Goal: Transaction & Acquisition: Book appointment/travel/reservation

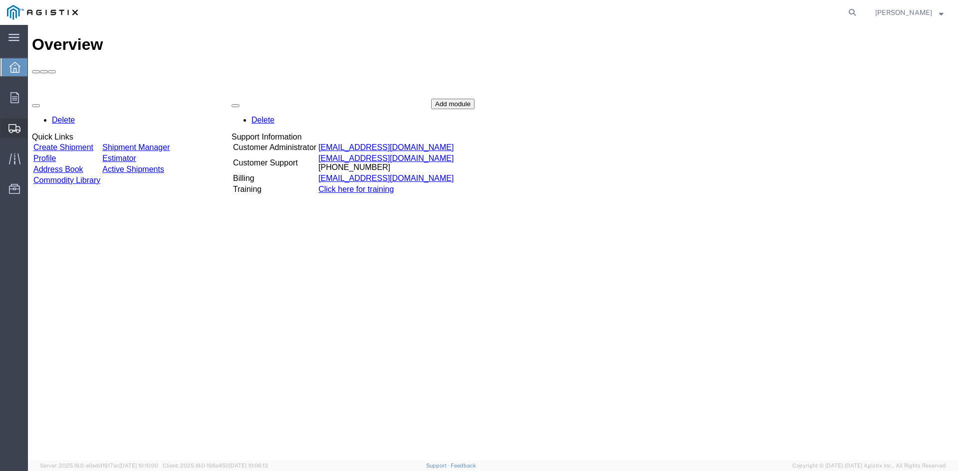
click at [0, 0] on span "Create from Template" at bounding box center [0, 0] width 0 height 0
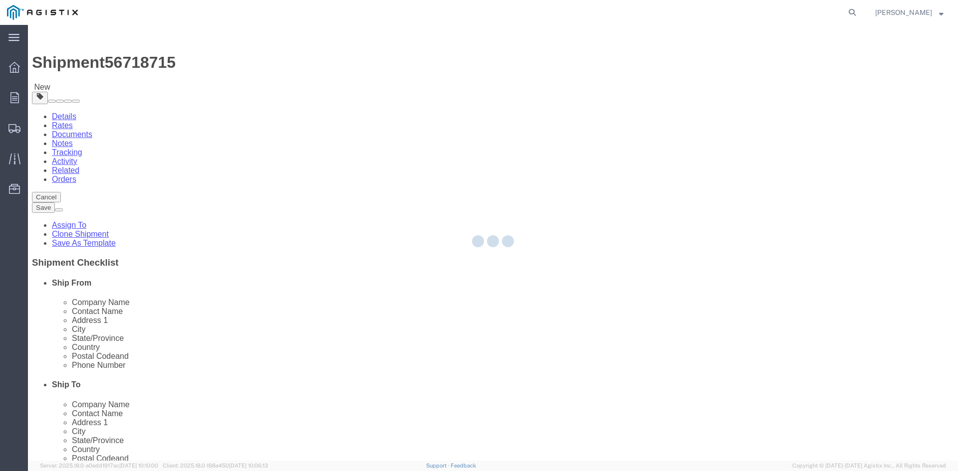
select select
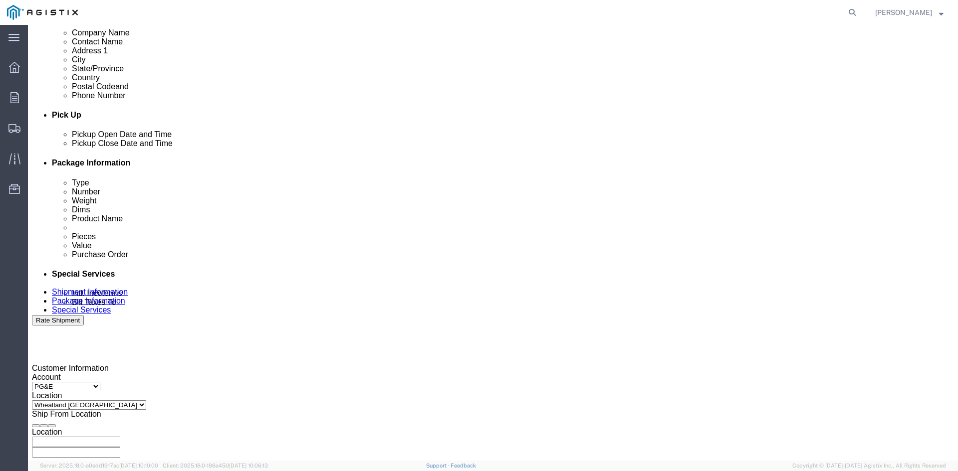
scroll to position [399, 0]
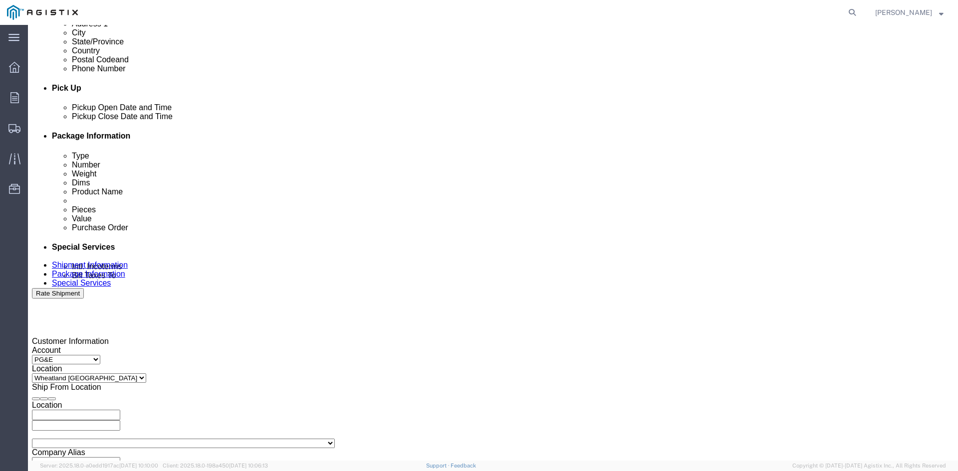
click div "[DATE] 11:53 AM"
click button "Apply"
click div
click button "Apply"
click div
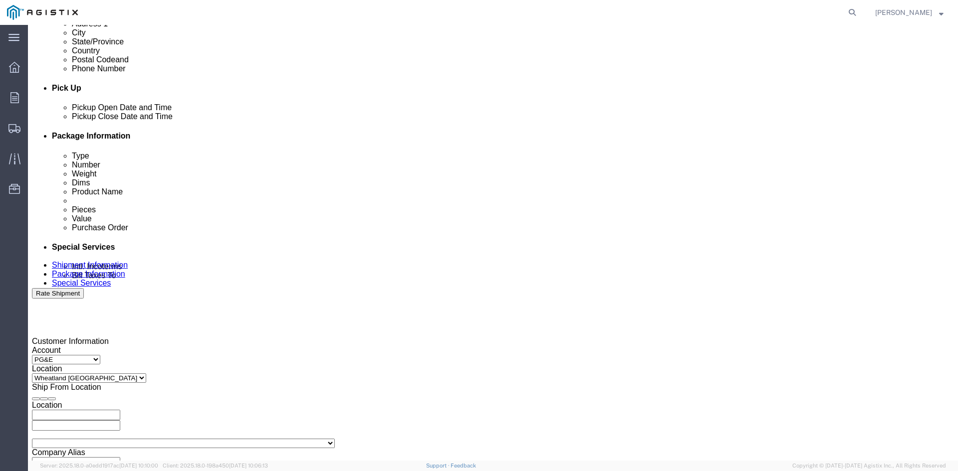
click button "Apply"
click input "3501322691"
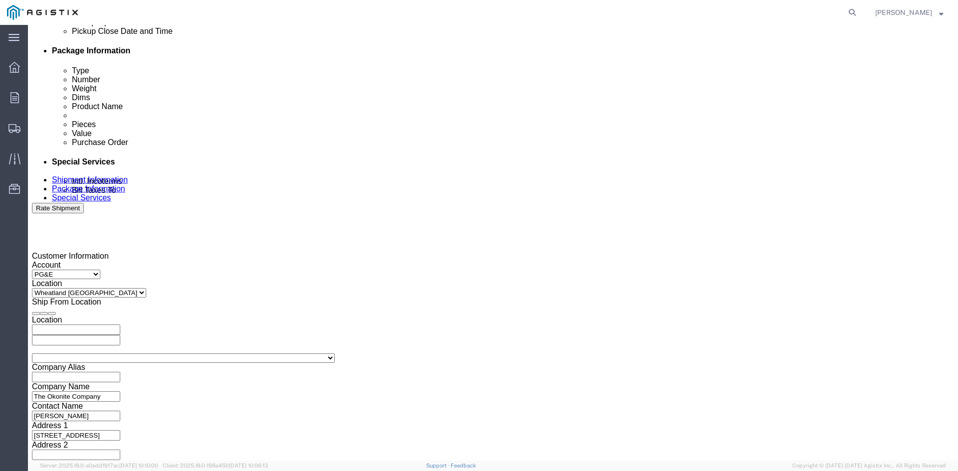
scroll to position [502, 0]
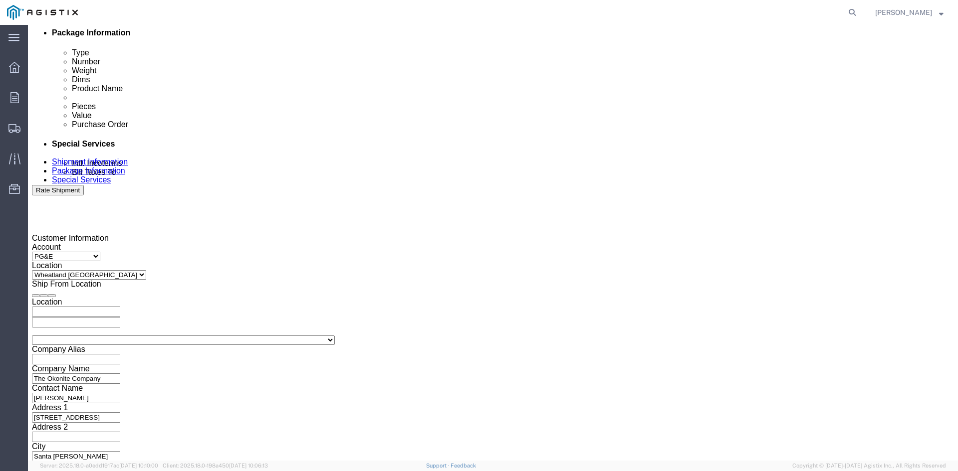
type input "3501415359"
click button "Continue"
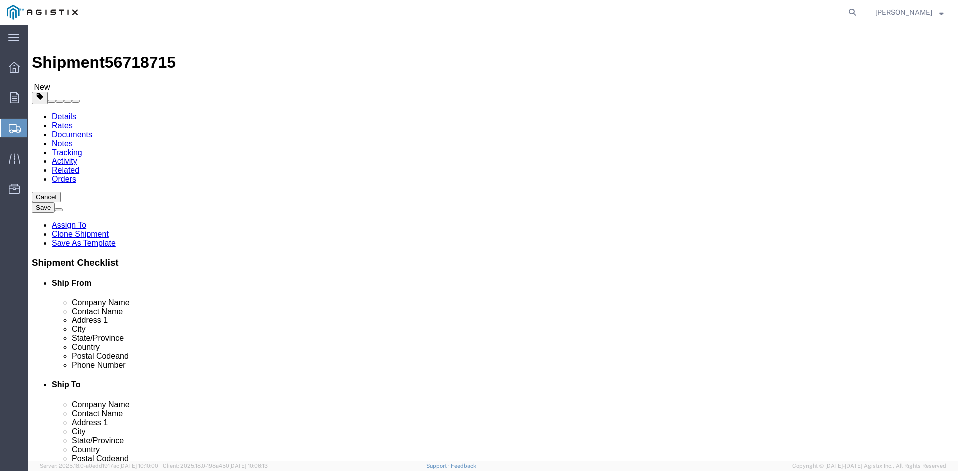
click input "41860.00"
type input "41660"
click div "8 x Roll(s) Package Type Select Bulk Bundle(s) Cardboard Box(es) Carton(s) Crat…"
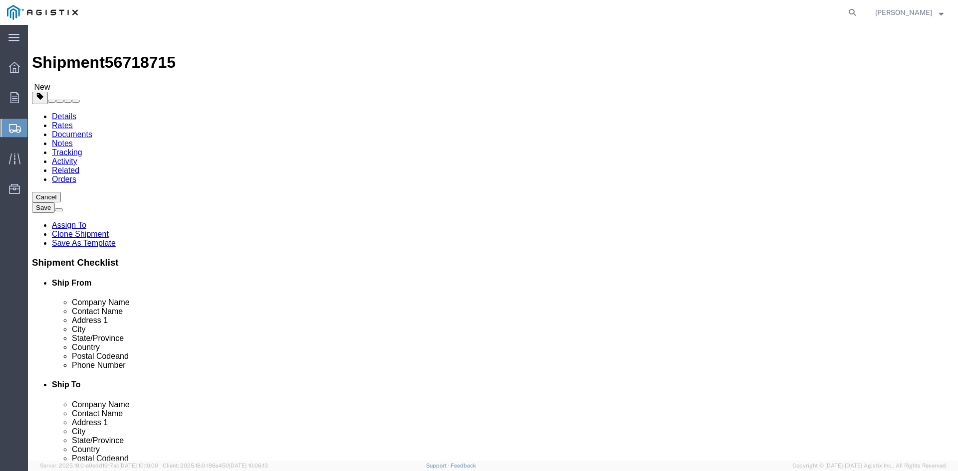
click div "8 x Roll(s) Package Type Select Bulk Bundle(s) Cardboard Box(es) Carton(s) Crat…"
click dl "Pieces: 8.00 Each Total value: 111933.00 USD"
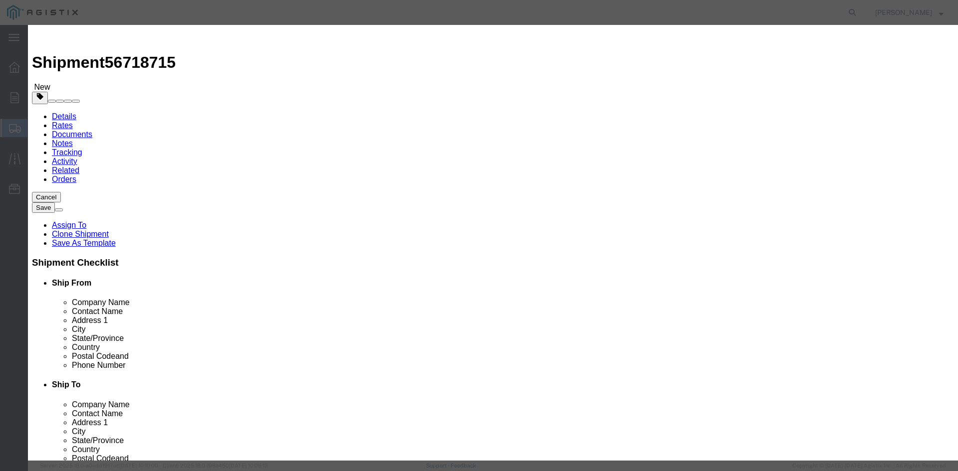
drag, startPoint x: 296, startPoint y: 150, endPoint x: 442, endPoint y: 160, distance: 146.5
click textarea "THIS LOAD REQUIRES 8 CHAINS AND 4 SETS OF COIL RACKS. ADVANCED PICKUP NOTIFICAT…"
click textarea
paste textarea "THIS LOAD REQUIRES 8 CHAINS AND 4 SETS OF COIL RACKS. ADVANCED PICKUP"
type textarea "THIS LOAD REQUIRES 8 CHAINS AND 4 SETS OF COIL RACKS. ADVANCED PICKUP"
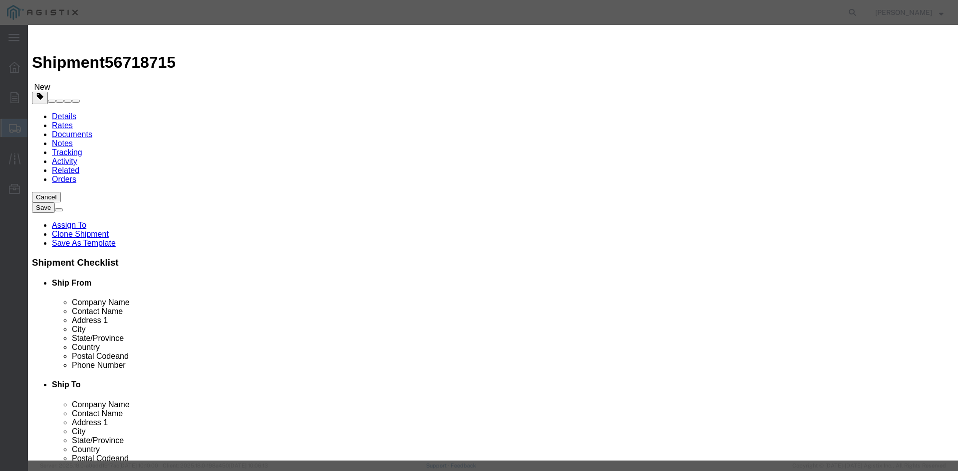
click input "power cable"
type input "power cable M290047"
click textarea "THIS LOAD REQUIRES 8 CHAINS AND 4 SETS OF COIL RACKS. ADVANCED PICKUP"
type textarea "THIS LOAD REQUIRES 8 CHAINS AND 4 SETS OF COIL RACKS. ADVANCED PICKUP For IMMED…"
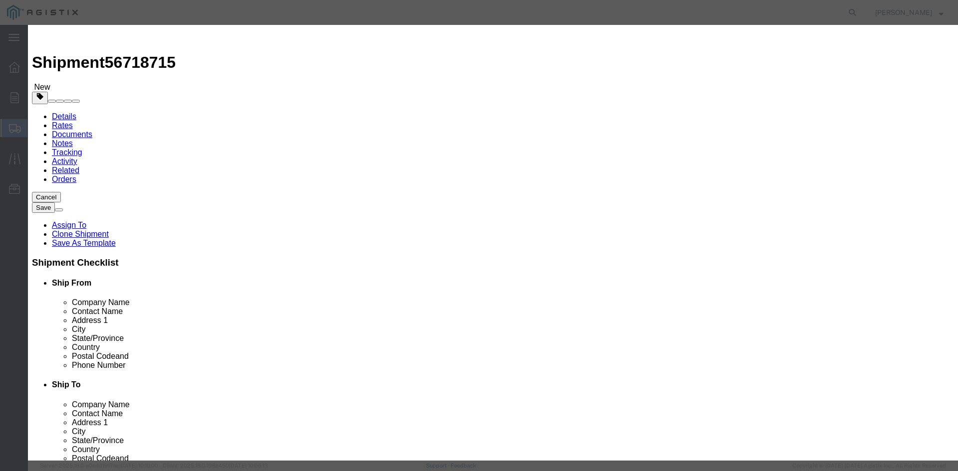
click textarea "THIS LOAD REQUIRES 8 CHAINS AND 4 SETS OF COIL RACKS. ADVANCED PICKUP NOTIFICAT…"
drag, startPoint x: 293, startPoint y: 247, endPoint x: 380, endPoint y: 247, distance: 86.3
click textarea "THIS LOAD REQUIRES 8 CHAINS AND 4 SETS OF COIL RACKS. ADVANCED PICKUP For IMMED…"
drag, startPoint x: 380, startPoint y: 247, endPoint x: 362, endPoint y: 249, distance: 17.5
drag, startPoint x: 362, startPoint y: 249, endPoint x: 201, endPoint y: 199, distance: 169.3
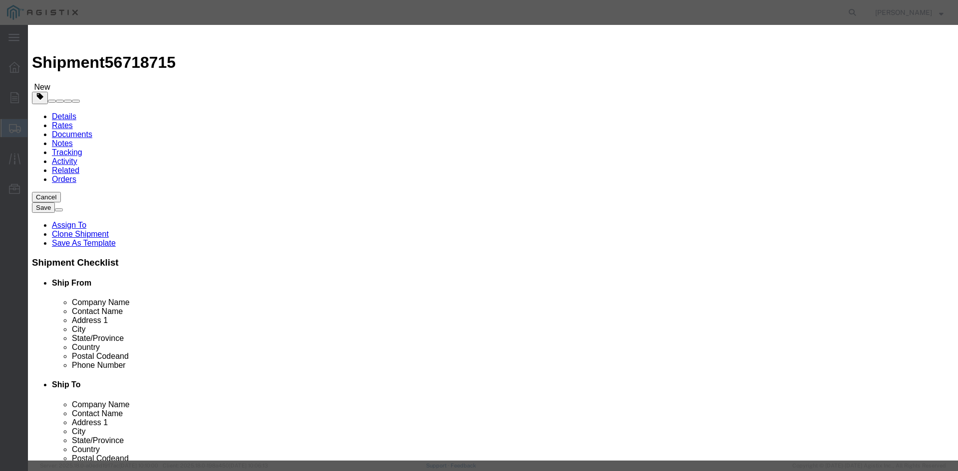
click label "Model"
drag, startPoint x: 336, startPoint y: 75, endPoint x: 370, endPoint y: 76, distance: 33.9
click input "power cable M290047"
type input "power cable"
click textarea
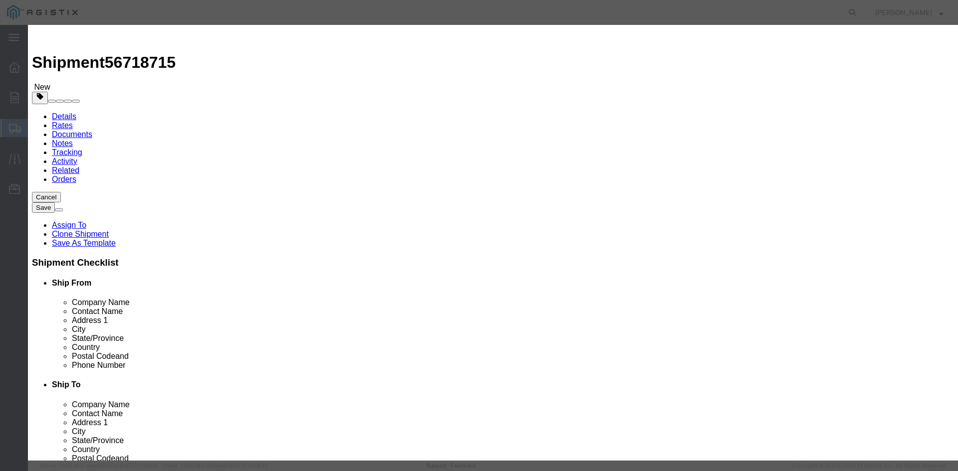
paste textarea "M290047"
type textarea "M290047"
click td "Name: CABLE 1/0 AL 25KV EPR-CONC-ENCAP PE"
select select
select select "USD"
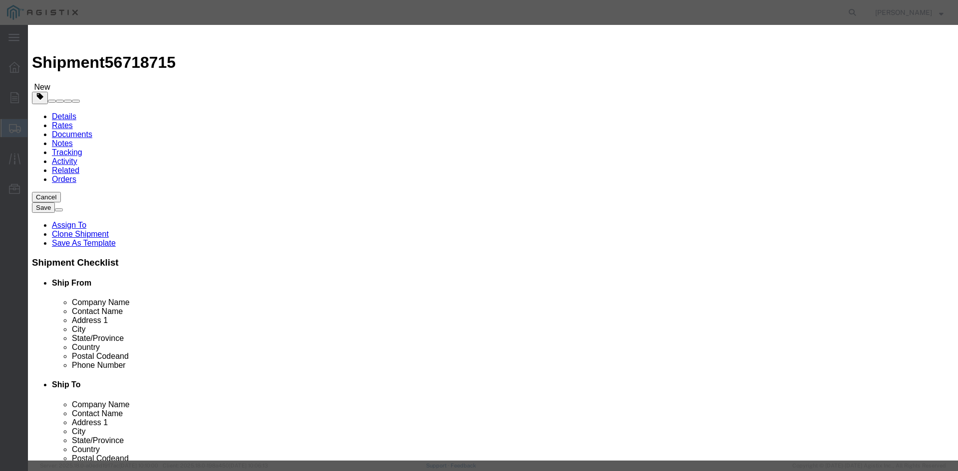
select select
type input "CABLE 1/0 AL 25KV EPR-CONC-ENCAP PE"
type input "M290047"
click button "Close"
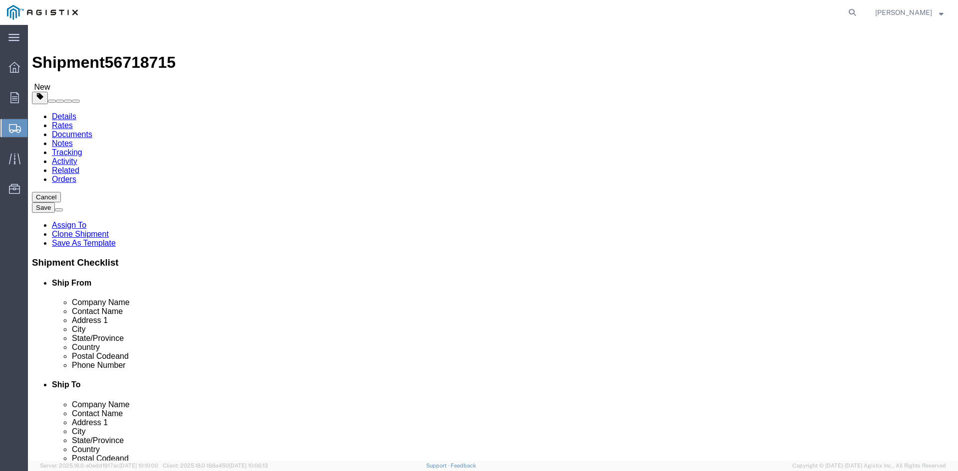
click dl "Pieces: 8.00 Each Total value: 111933.00 USD"
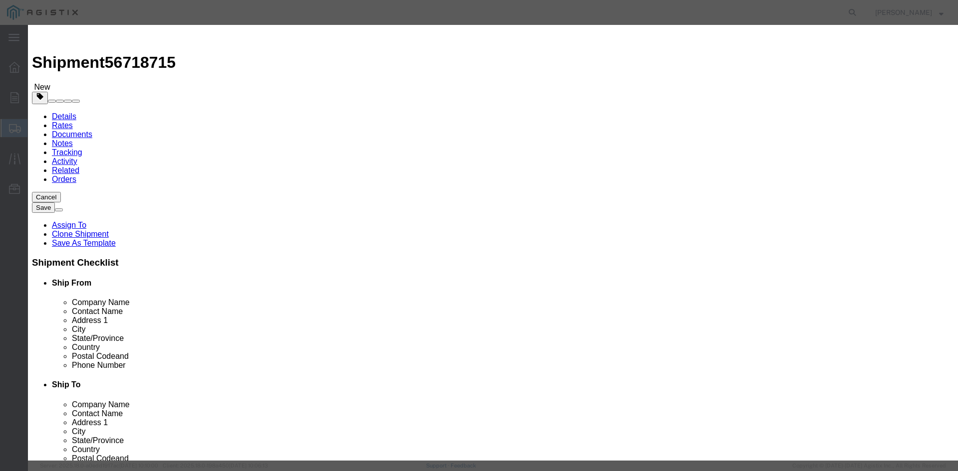
click input "text"
click div "Product Name power cable Pieces 8.00 Select Bag Barrels 100Board Feet Bottle Bo…"
click input "M290047"
type input "M290047"
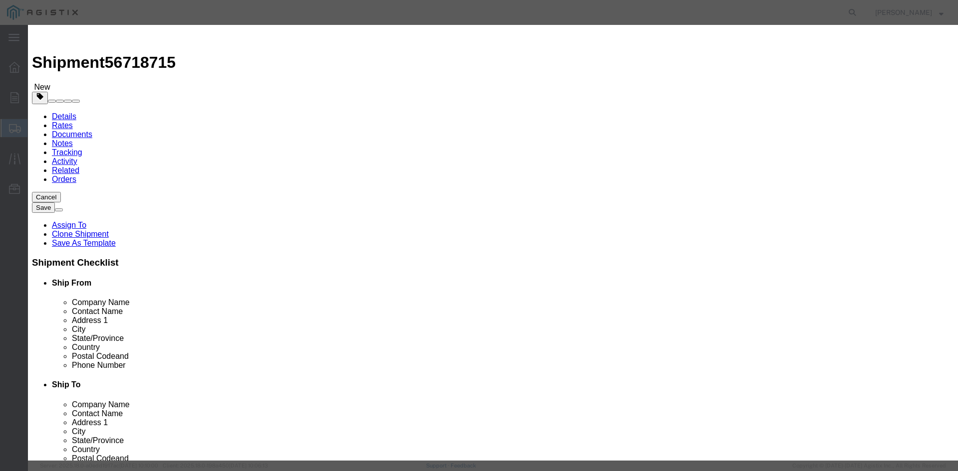
click td "Name: CABLE 1/0 AL 25KV EPR-CONC-ENCAP PE"
select select
select select "USD"
select select
type input "CABLE 1/0 AL 25KV EPR-CONC-ENCAP PE"
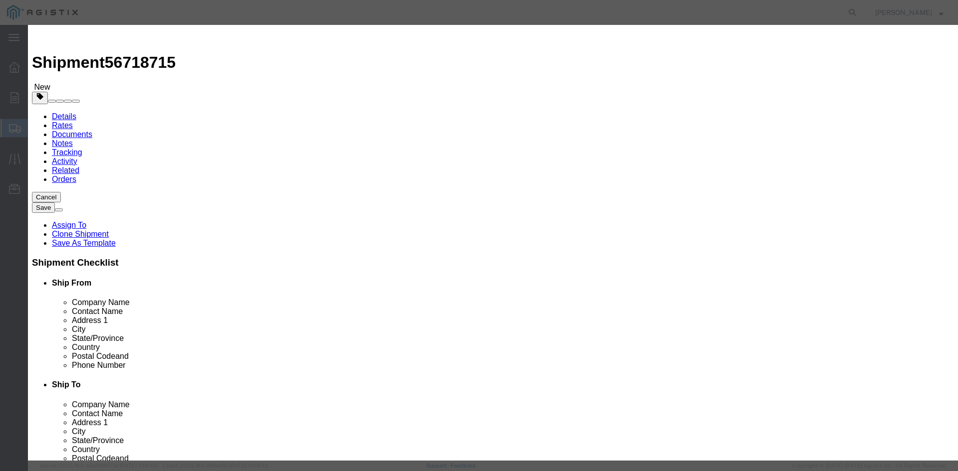
type input "M290047"
click button "Close"
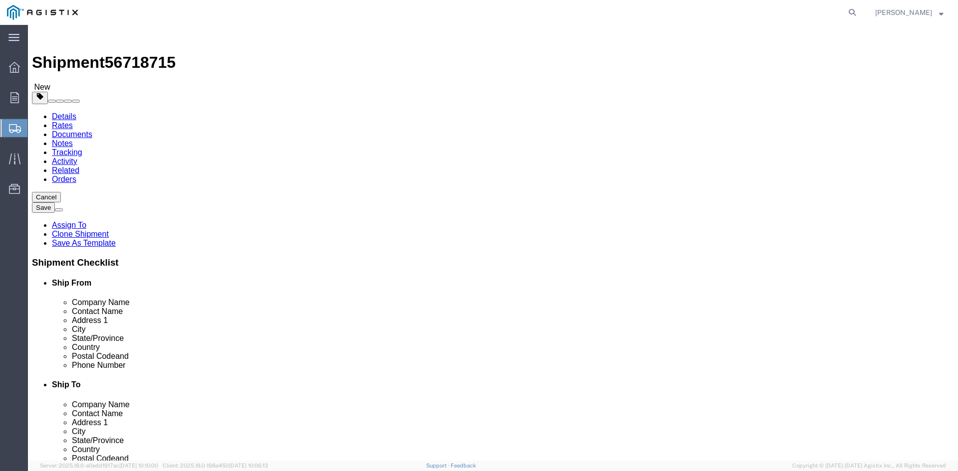
click dl "Pieces: 8.00 Each Total value: 111933.00 USD"
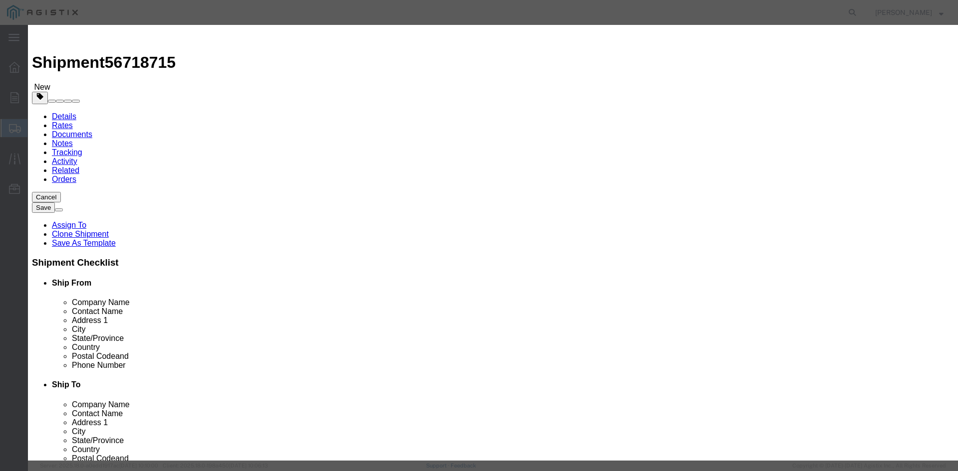
click input "text"
type input "M290047"
click div "Product Name power cable Pieces 8.00 Select Bag Barrels 100Board Feet Bottle Bo…"
drag, startPoint x: 298, startPoint y: 151, endPoint x: 391, endPoint y: 163, distance: 93.1
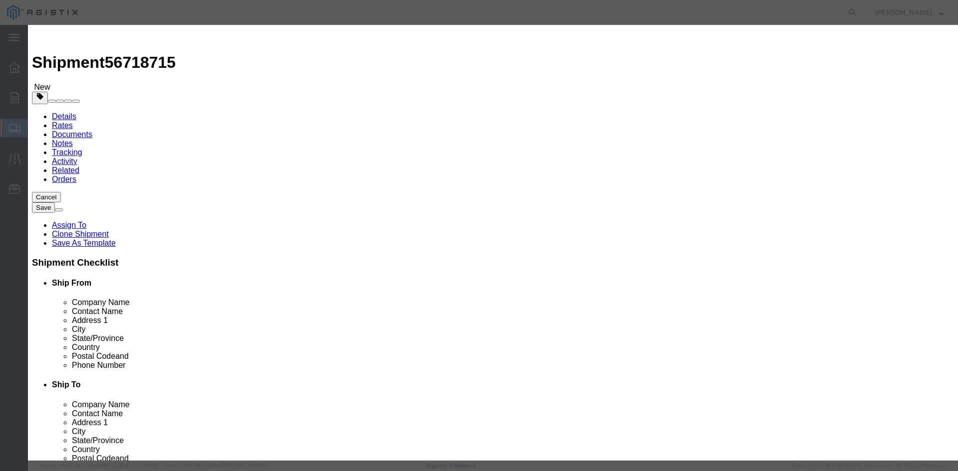
click textarea "THIS LOAD REQUIRES 8 CHAINS AND 4 SETS OF COIL RACKS. ADVANCED PICKUP NOTIFICAT…"
click textarea
paste textarea "THIS LOAD REQUIRES 8 CHAINS AND 4 SETS OF COIL RACKS. ADVANCED PICKUP NOTIFICAT…"
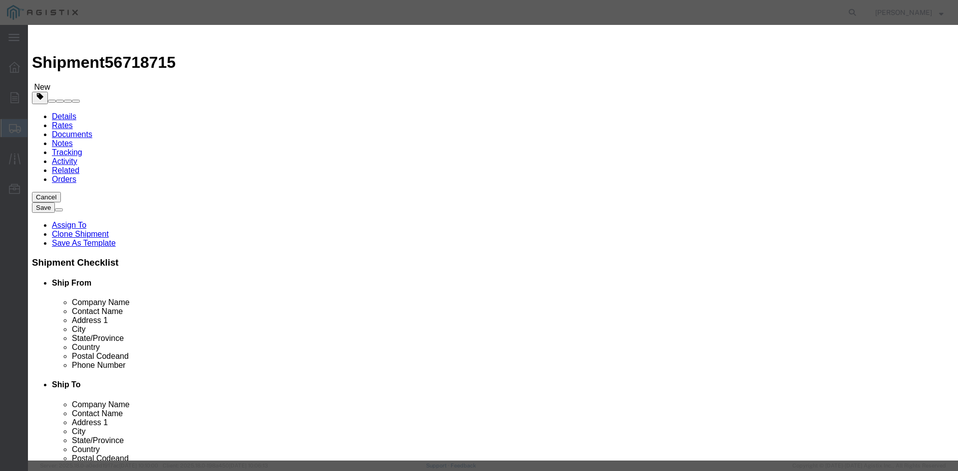
type textarea "For immediate delivery!!!! THIS LOAD REQUIRES 8 CHAINS AND 4 SETS OF COIL RACKS…"
click input "111933.00"
type input "1"
type input "149123"
click button "Save & Close"
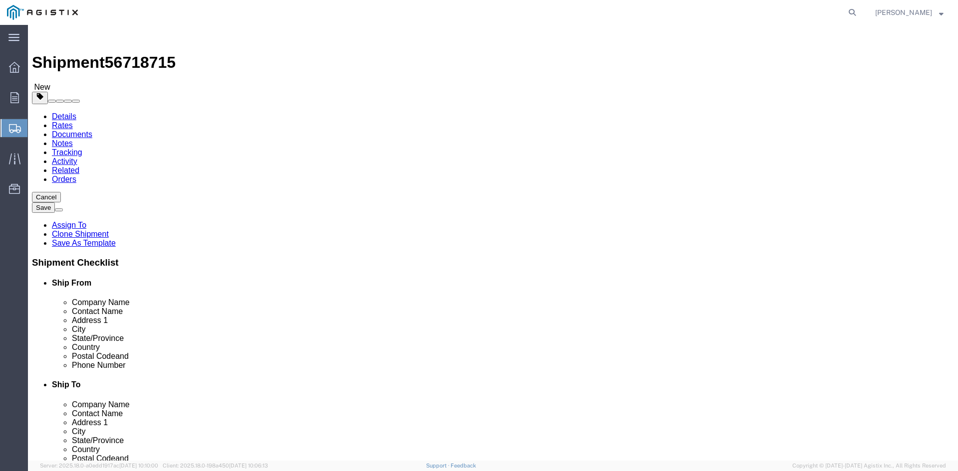
click button "Rate Shipment"
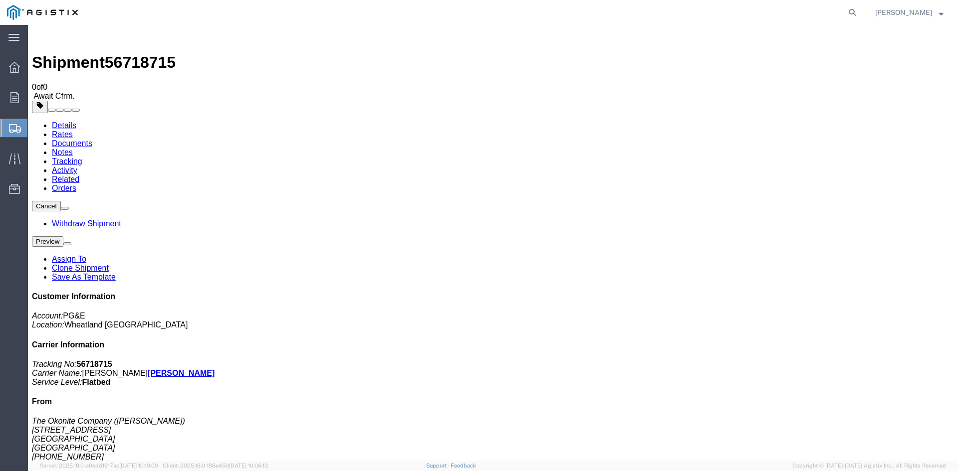
click at [0, 0] on span "Create from Template" at bounding box center [0, 0] width 0 height 0
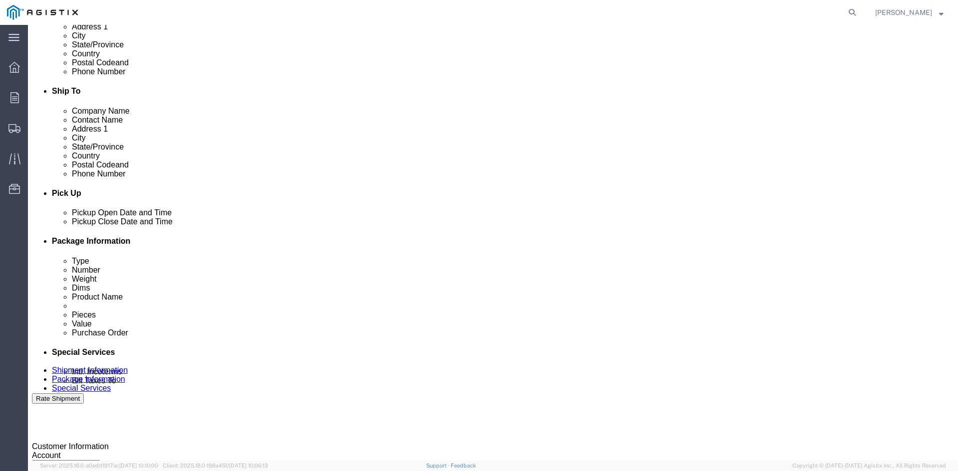
scroll to position [299, 0]
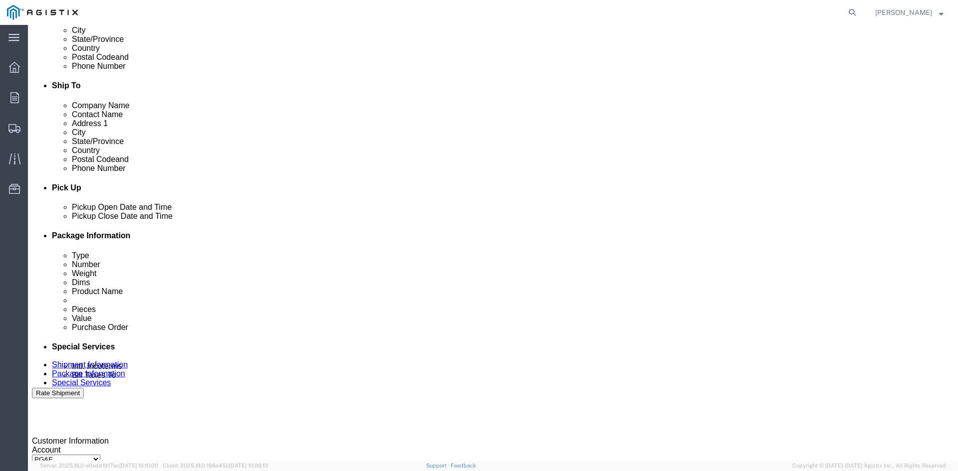
click div "[DATE] 11:58 AM"
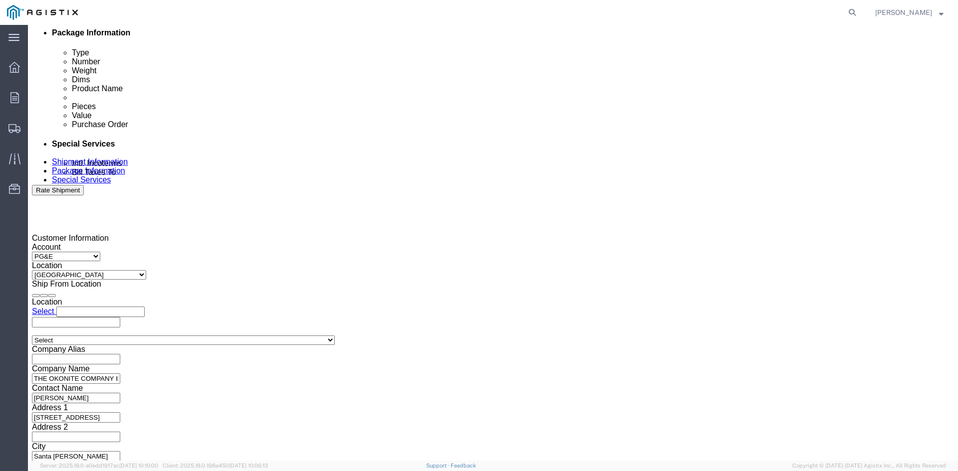
click button "Apply"
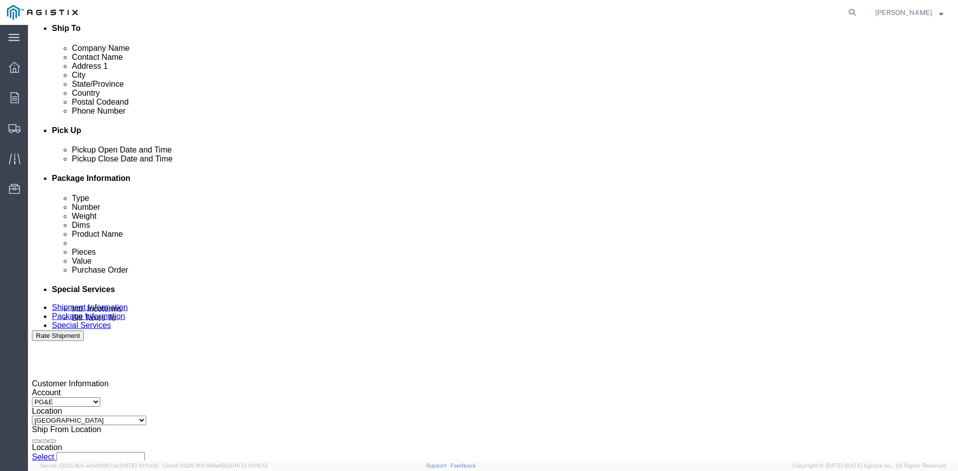
scroll to position [353, 0]
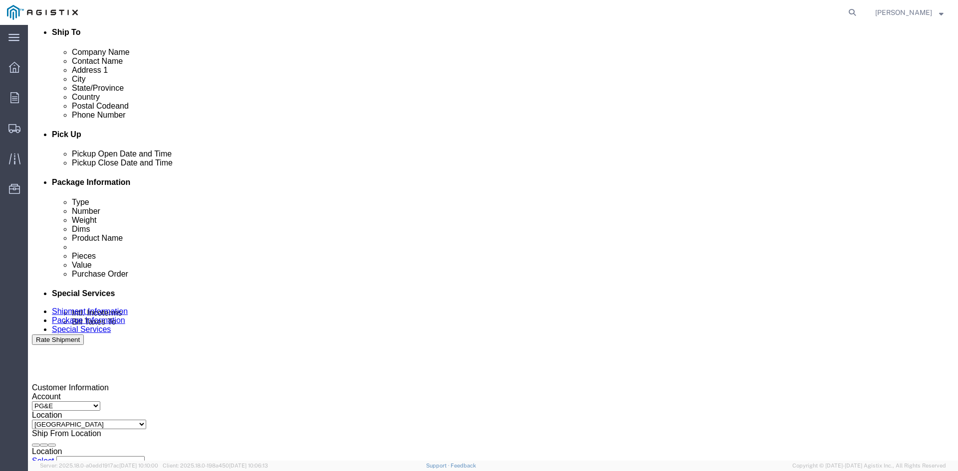
click div "[DATE] 12:58 PM"
click button "Apply"
click div
drag, startPoint x: 499, startPoint y: 427, endPoint x: 534, endPoint y: 361, distance: 74.3
click button "Apply"
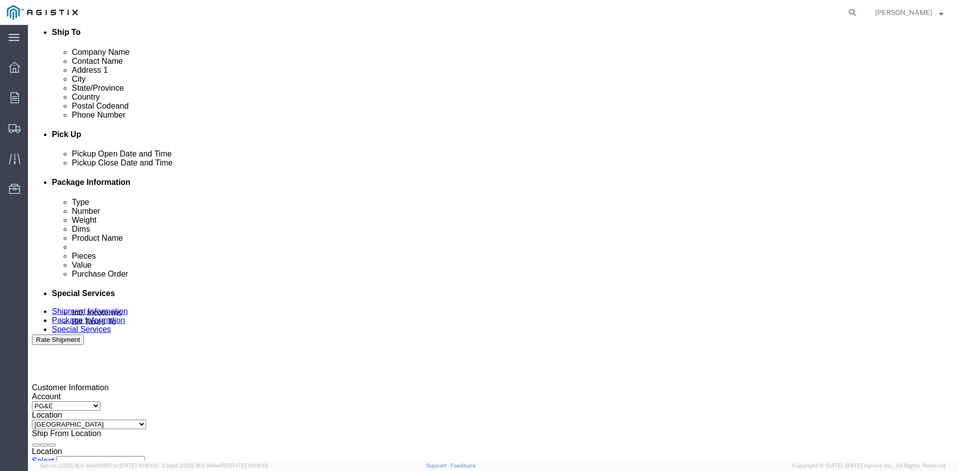
click div
click button "Apply"
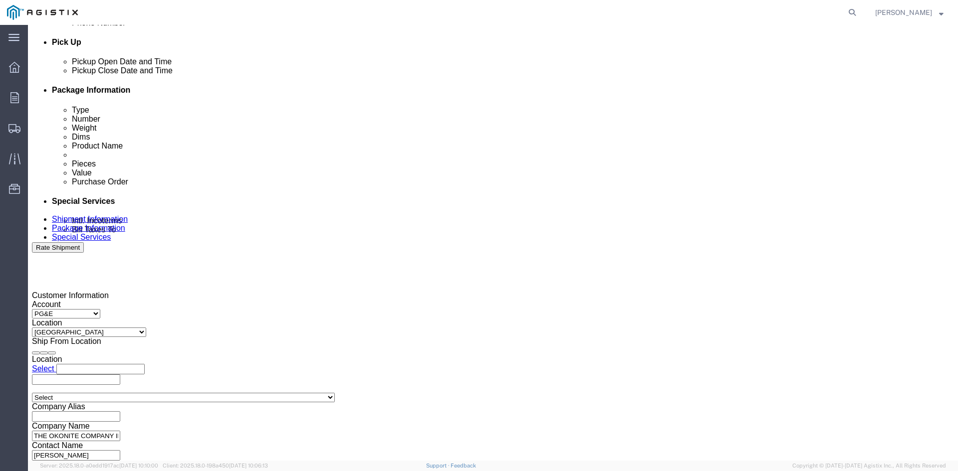
scroll to position [452, 0]
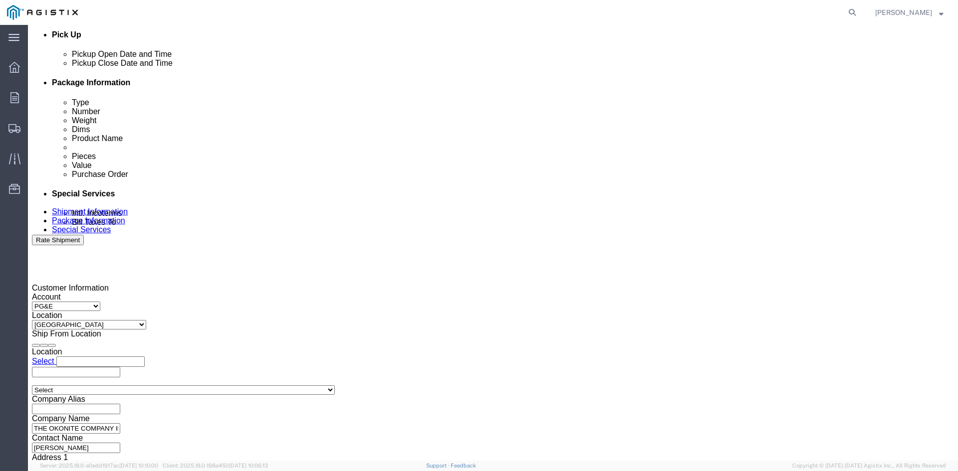
click input "3501249059"
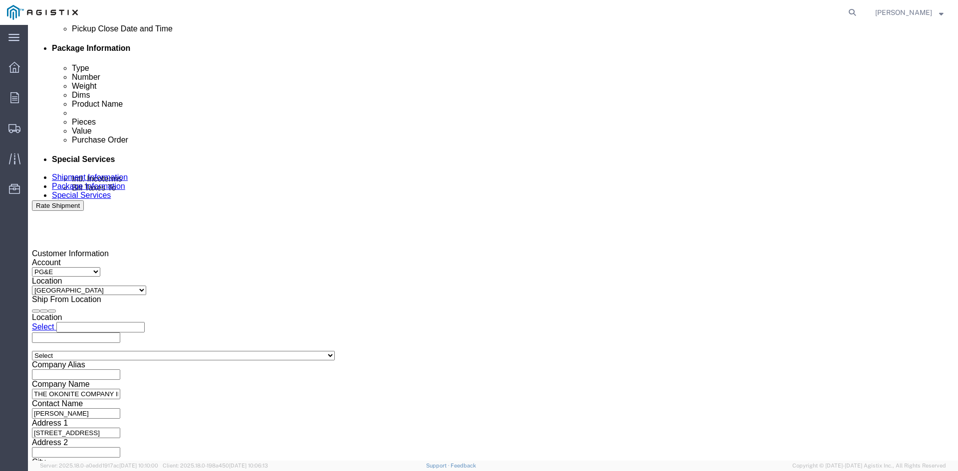
scroll to position [502, 0]
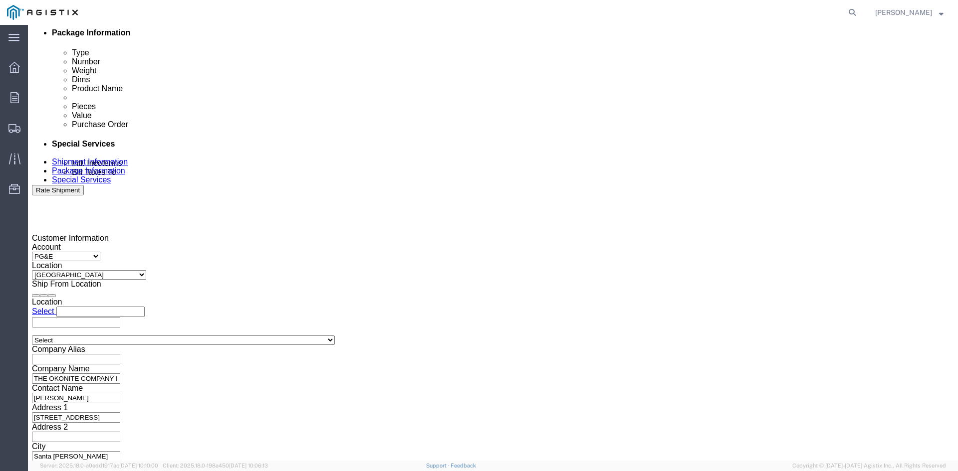
type input "3501412781"
click button "Continue"
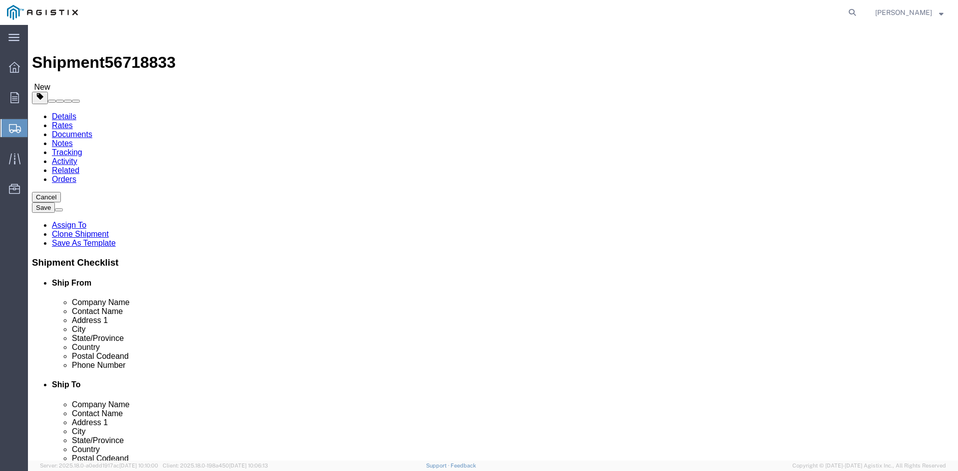
click input "8"
type input "7"
click input "41830.00"
type input "4"
type input "36380"
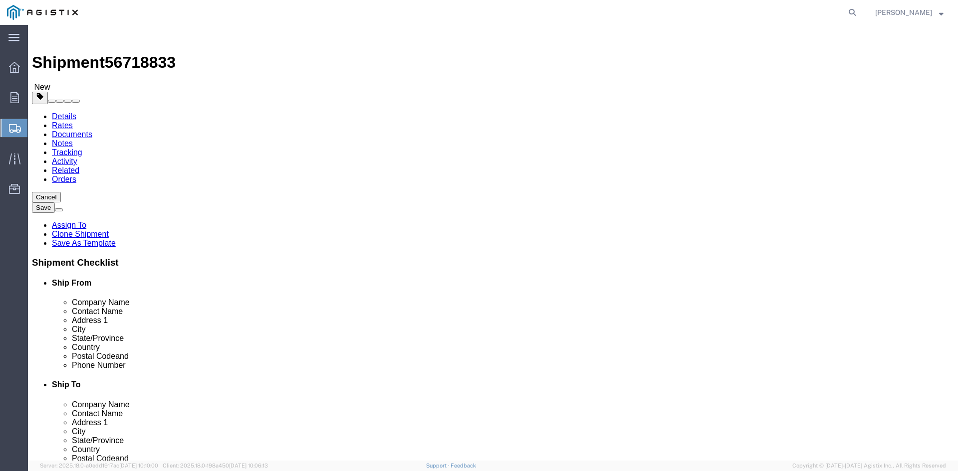
click dl "Pieces: 8.00 Each Total value: 91206.00 USD"
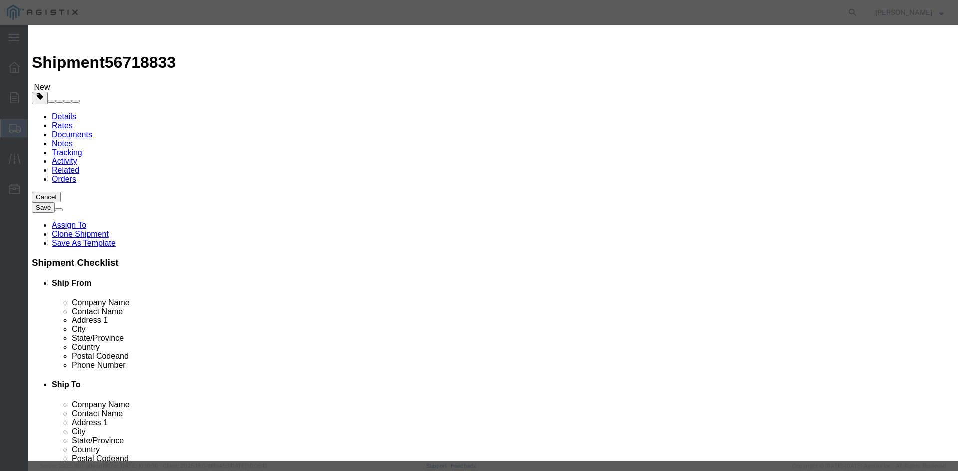
click input "8.00"
type input "8"
type input "7"
click input "79805.25"
type input "7"
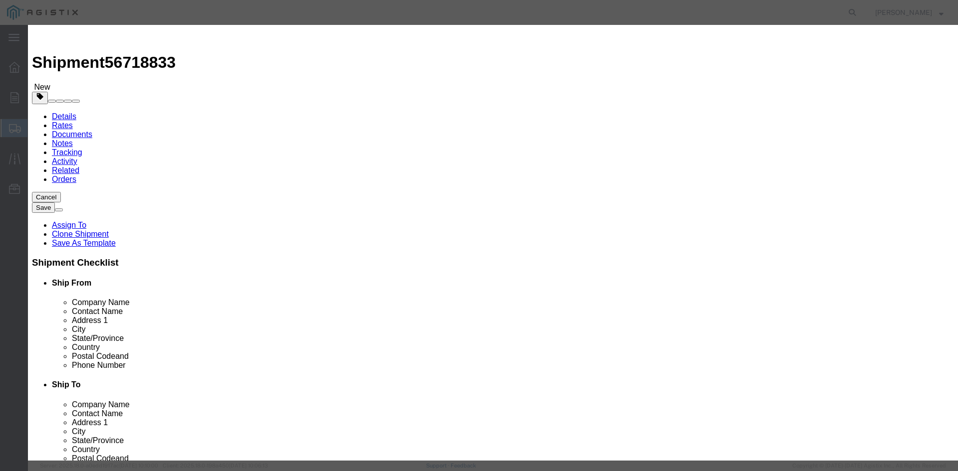
type input "130024"
click input "text"
type input "M290047"
click div "Product Name power cable Pieces 7 Select Bag Barrels 100Board Feet Bottle Box B…"
click textarea
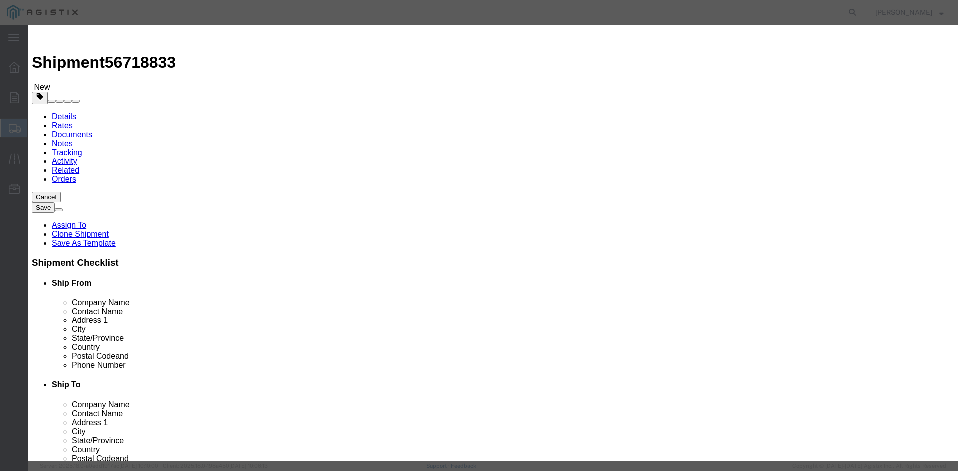
scroll to position [8, 0]
paste textarea "THIS LOAD REQUIRES 8 CHAINS AND 4 SETS OF COIL RACKS. ADVANCED PICKUP NOTIFICAT…"
type textarea "FOR IMMEDIATE DELIVERY!!! THIS LOAD REQUIRES 8 CHAINS AND 4 SETS OF COIL RACKS.…"
click button "Save & Close"
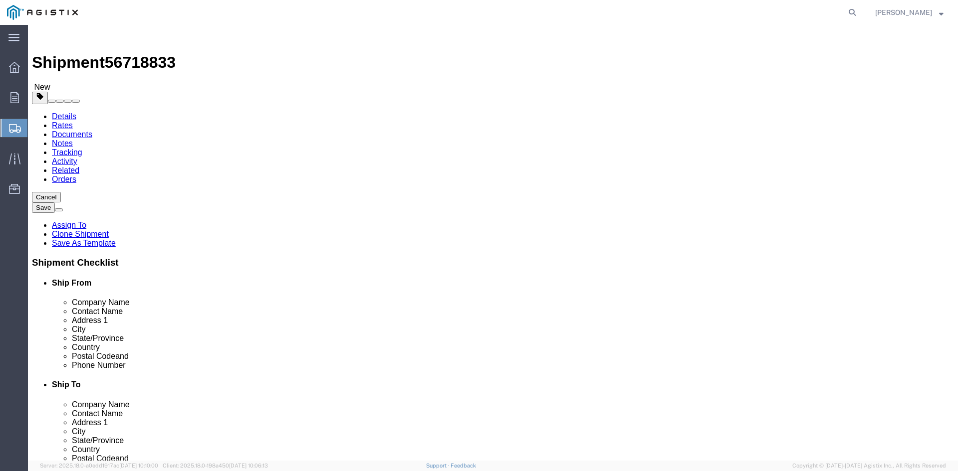
click button "Rate Shipment"
